Goal: Information Seeking & Learning: Learn about a topic

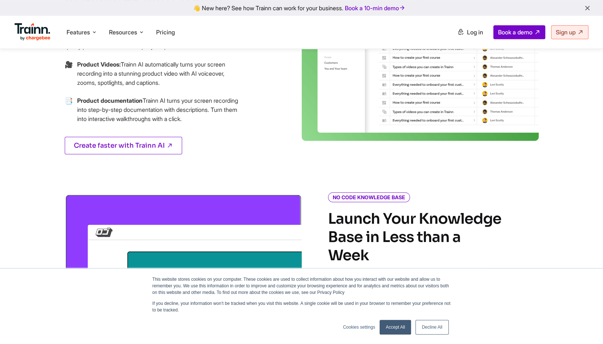
scroll to position [409, 0]
click at [391, 330] on link "Accept All" at bounding box center [396, 327] width 32 height 15
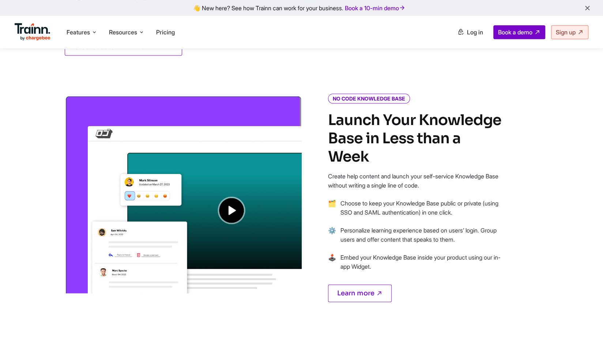
scroll to position [509, 0]
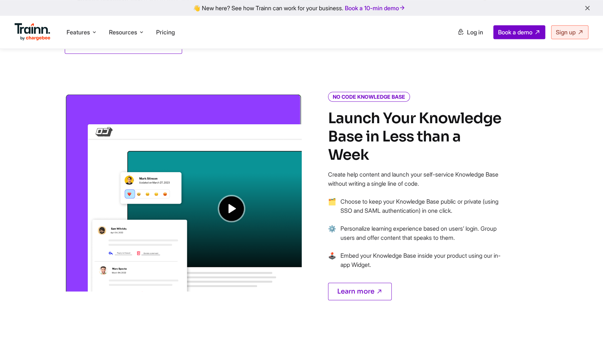
click at [227, 207] on img at bounding box center [183, 192] width 237 height 198
click at [231, 206] on img at bounding box center [183, 192] width 237 height 198
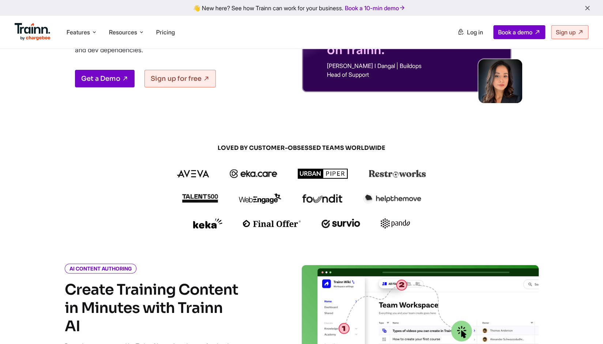
scroll to position [0, 0]
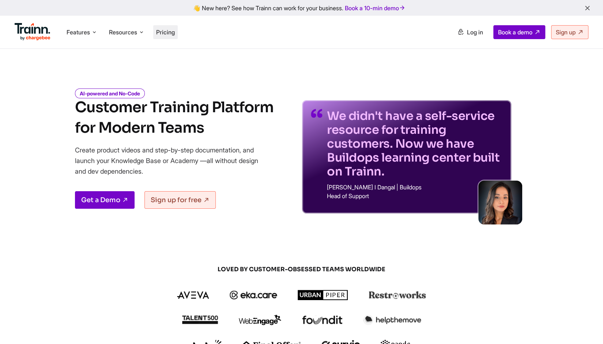
click at [166, 35] on span "Pricing" at bounding box center [165, 32] width 19 height 7
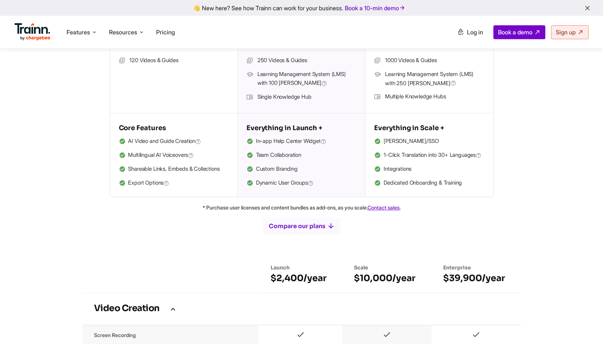
scroll to position [177, 0]
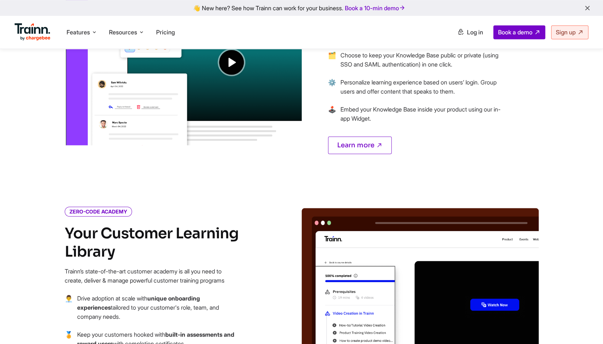
scroll to position [774, 0]
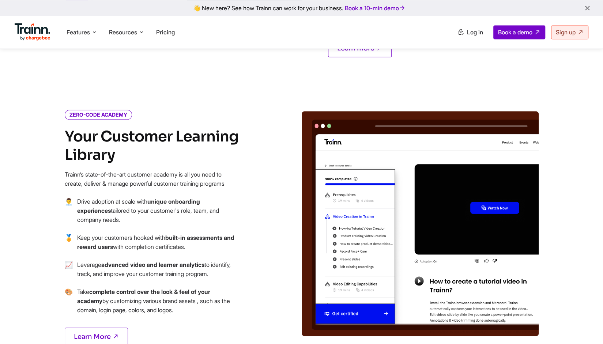
click at [436, 10] on div "👋 New here? See how Trainn can work for your business. Book a 10-min demo" at bounding box center [301, 7] width 594 height 7
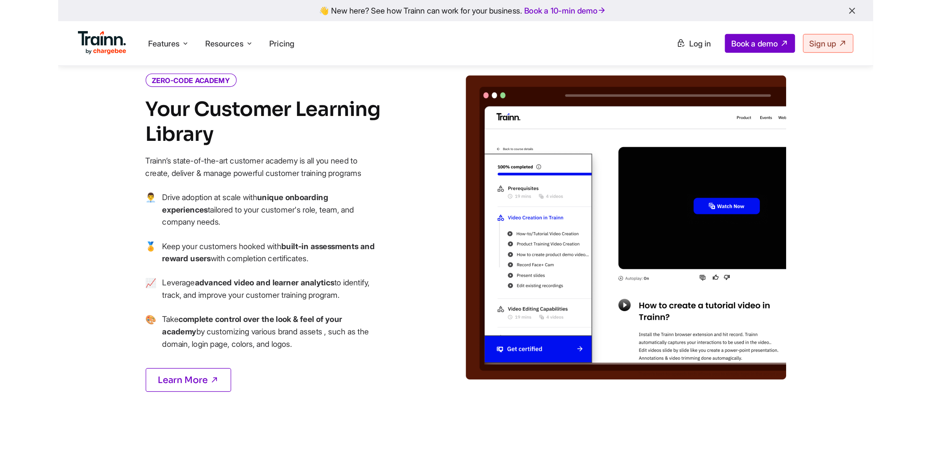
scroll to position [829, 0]
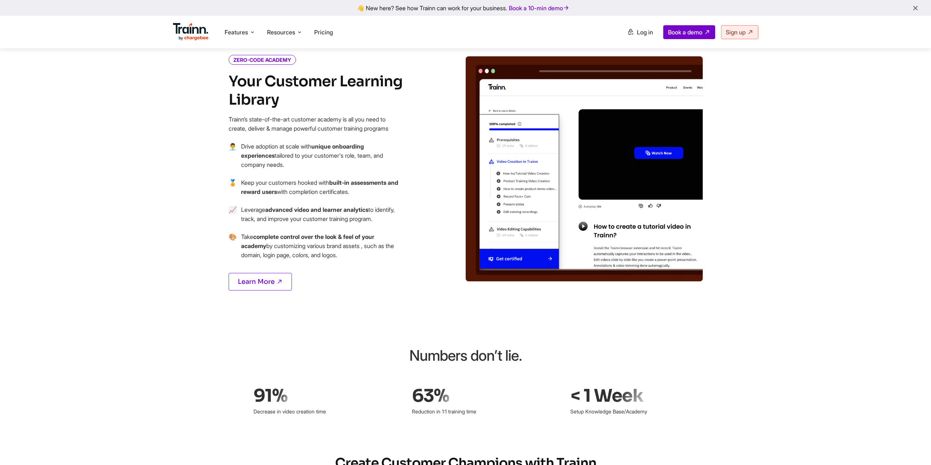
click at [82, 334] on div "👋 New here? See how Trainn can work for your business. Book a 10-min demo Featu…" at bounding box center [465, 405] width 931 height 2469
